Goal: Task Accomplishment & Management: Manage account settings

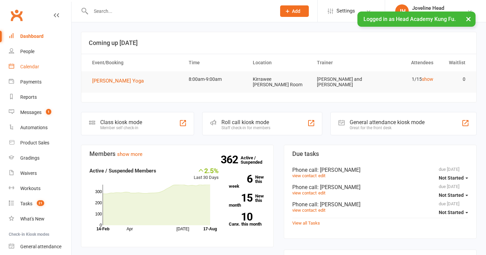
click at [30, 69] on div "Calendar" at bounding box center [29, 66] width 19 height 5
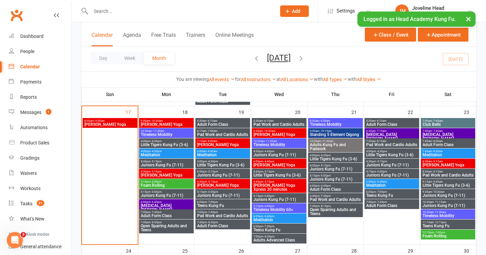
scroll to position [464, 0]
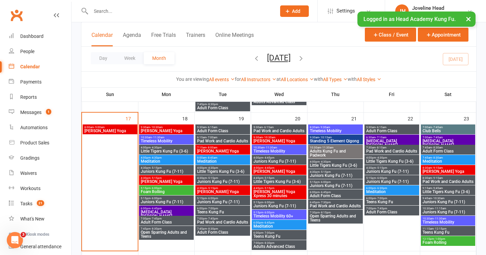
click at [99, 129] on span "[PERSON_NAME] Yoga" at bounding box center [110, 131] width 52 height 4
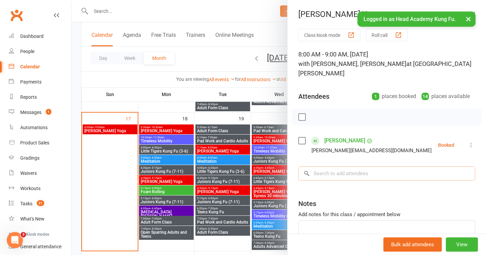
click at [330, 166] on input "search" at bounding box center [386, 173] width 177 height 14
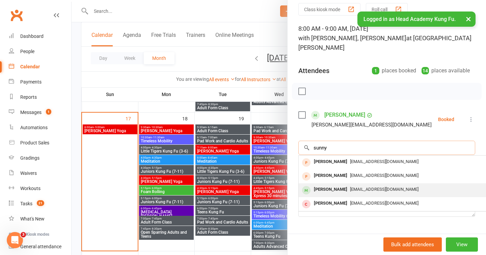
scroll to position [30, 0]
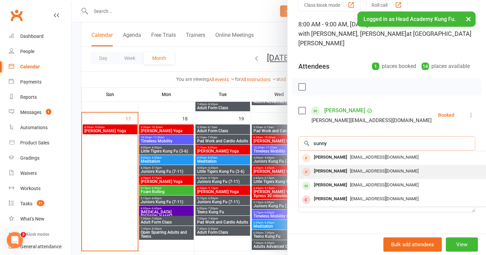
type input "sunny"
click at [346, 166] on div "[EMAIL_ADDRESS][DOMAIN_NAME]" at bounding box center [400, 171] width 197 height 10
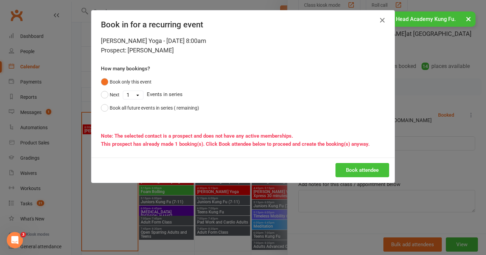
click at [360, 170] on button "Book attendee" at bounding box center [363, 170] width 54 height 14
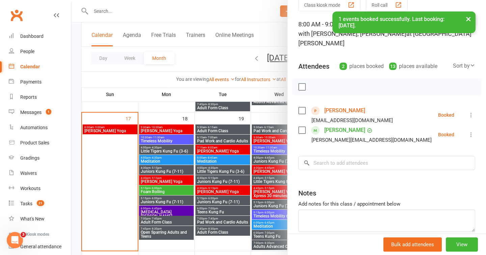
click at [237, 11] on div "× 1 events booked successfully. Last booking: [DATE]." at bounding box center [238, 11] width 477 height 0
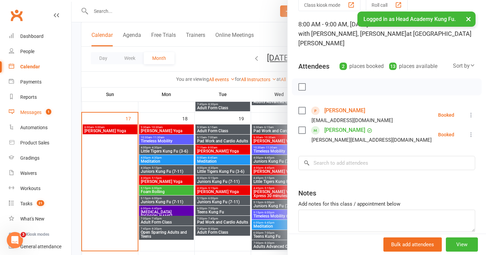
click at [36, 115] on div "Messages" at bounding box center [30, 111] width 21 height 5
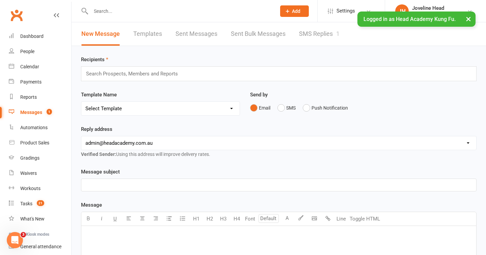
click at [316, 35] on link "SMS Replies 1" at bounding box center [319, 33] width 41 height 23
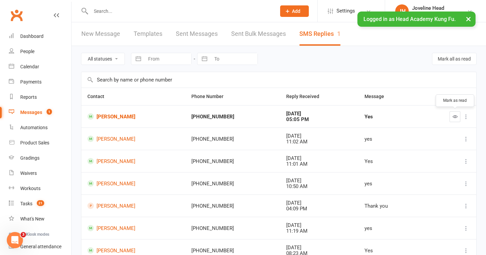
click at [453, 115] on icon "button" at bounding box center [455, 116] width 5 height 5
